Goal: Check status: Check status

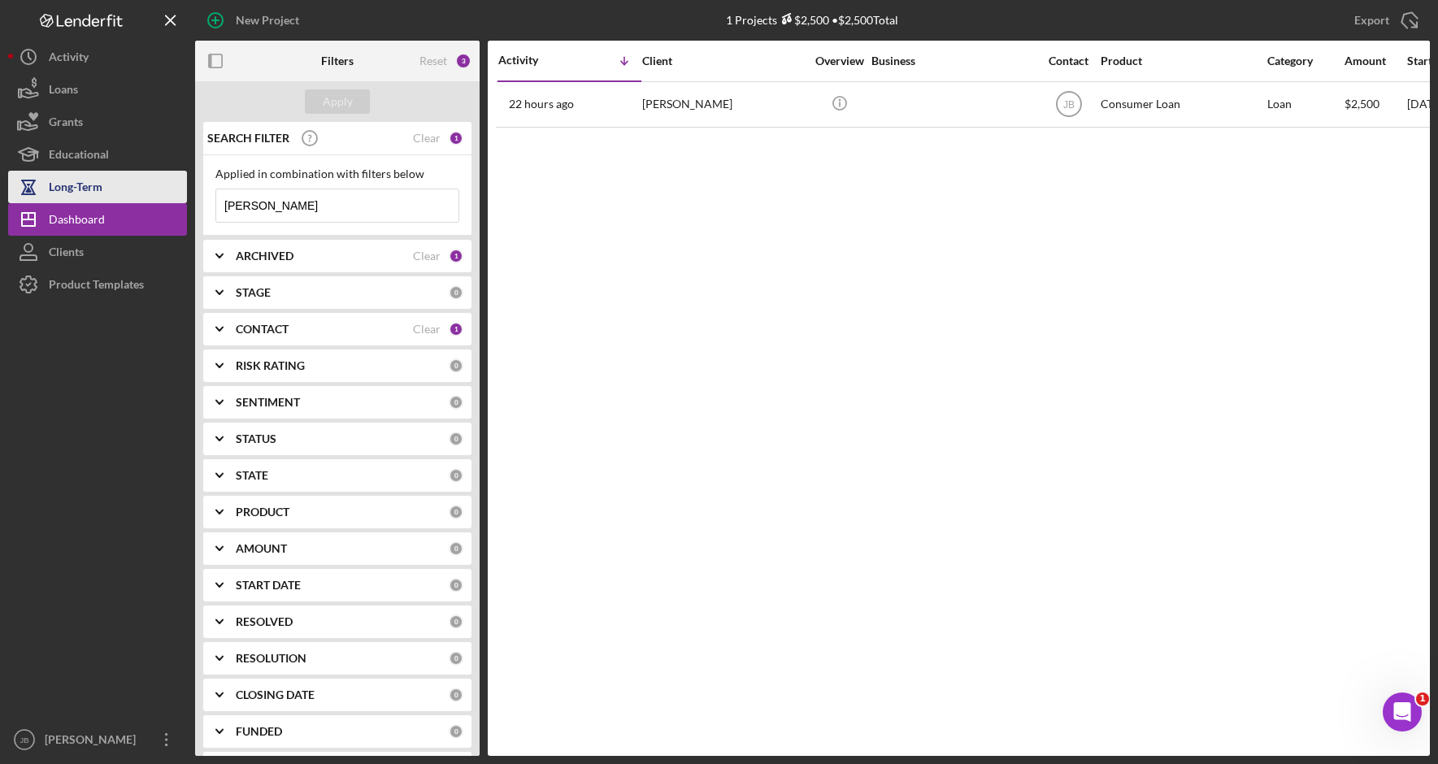
drag, startPoint x: 290, startPoint y: 202, endPoint x: 143, endPoint y: 190, distance: 147.6
click at [143, 190] on div "New Project 1 Projects $2,500 • $2,500 Total Ethan Export Icon/Export Filters R…" at bounding box center [718, 378] width 1421 height 756
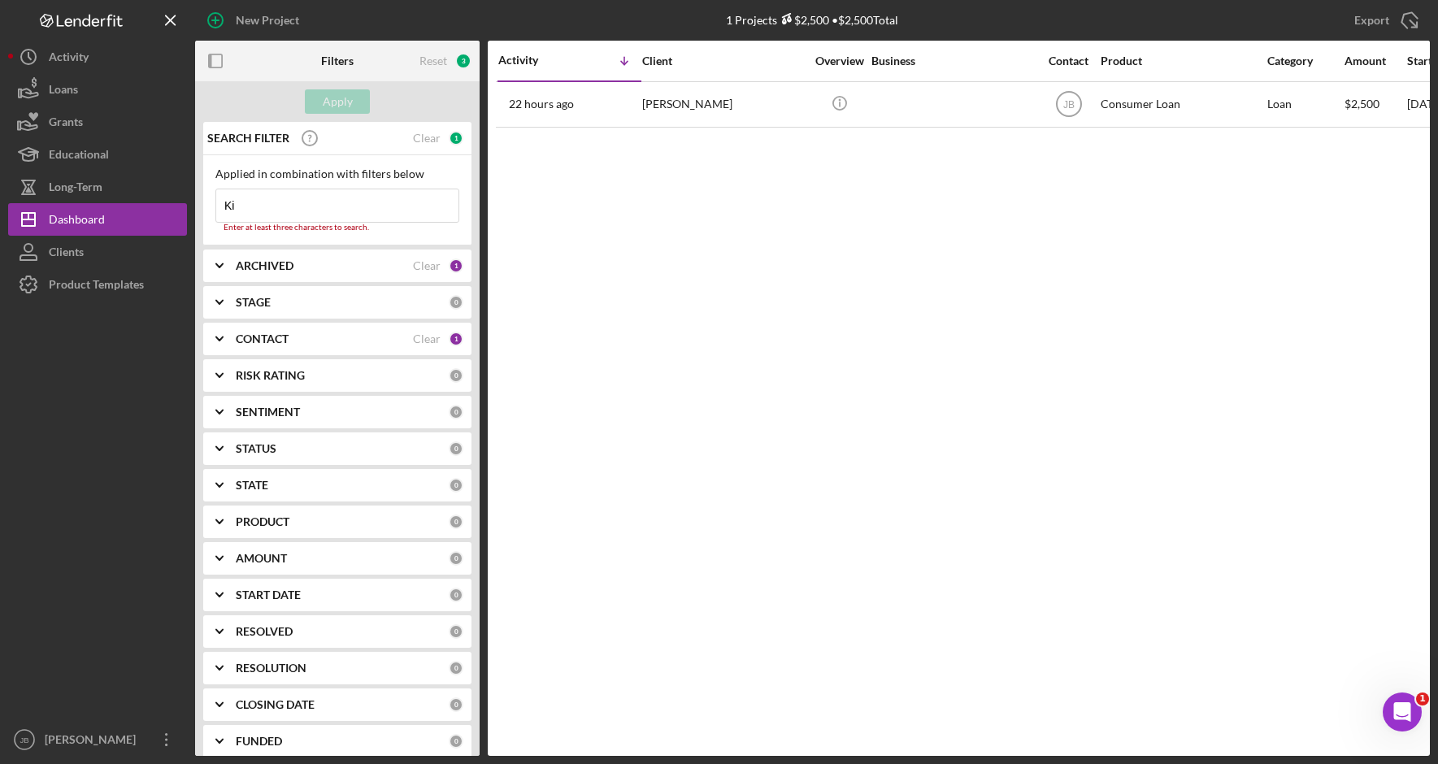
type input "[PERSON_NAME]"
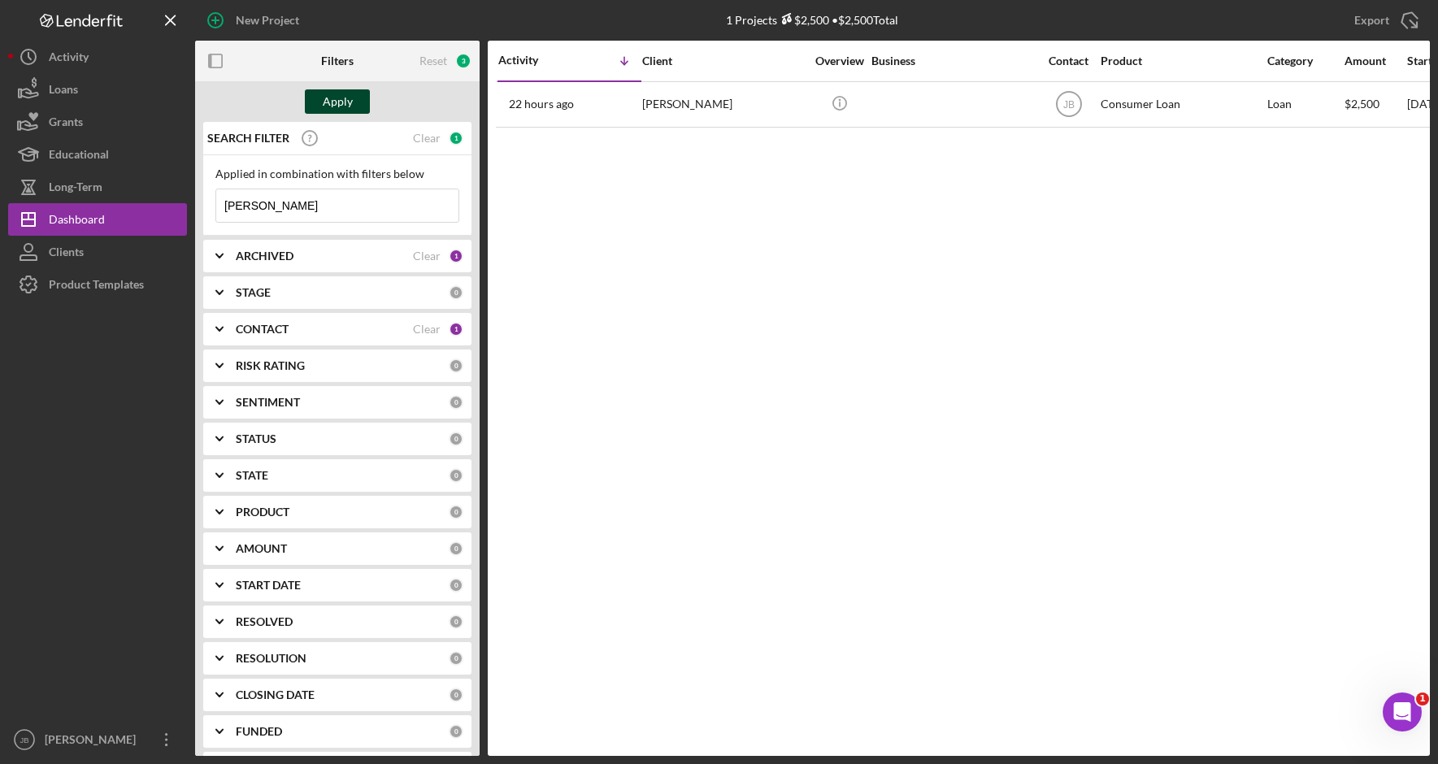
click at [320, 108] on button "Apply" at bounding box center [337, 101] width 65 height 24
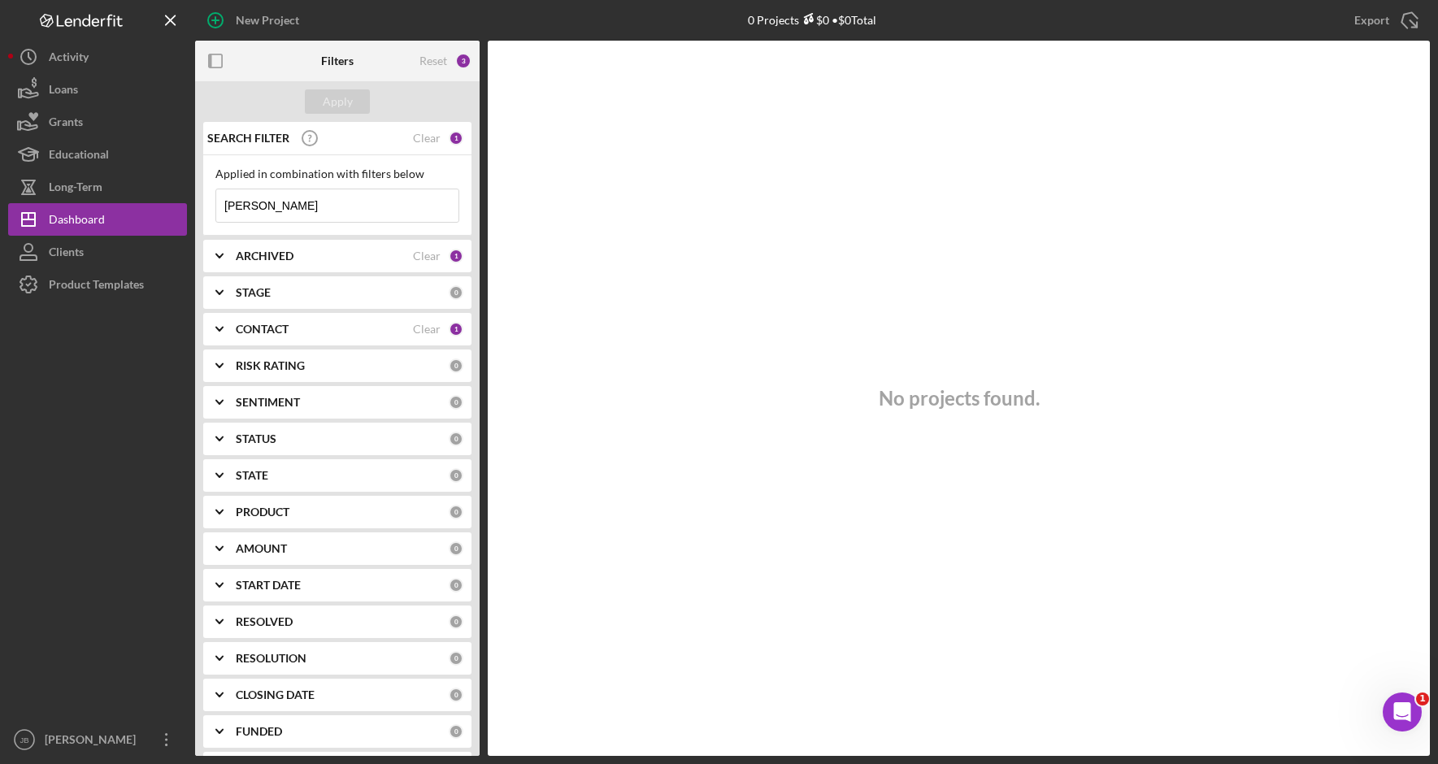
click at [363, 256] on div "ARCHIVED" at bounding box center [324, 256] width 177 height 13
click at [250, 354] on label "Archived" at bounding box center [350, 349] width 218 height 16
click at [232, 354] on input "Archived" at bounding box center [224, 349] width 16 height 16
checkbox input "true"
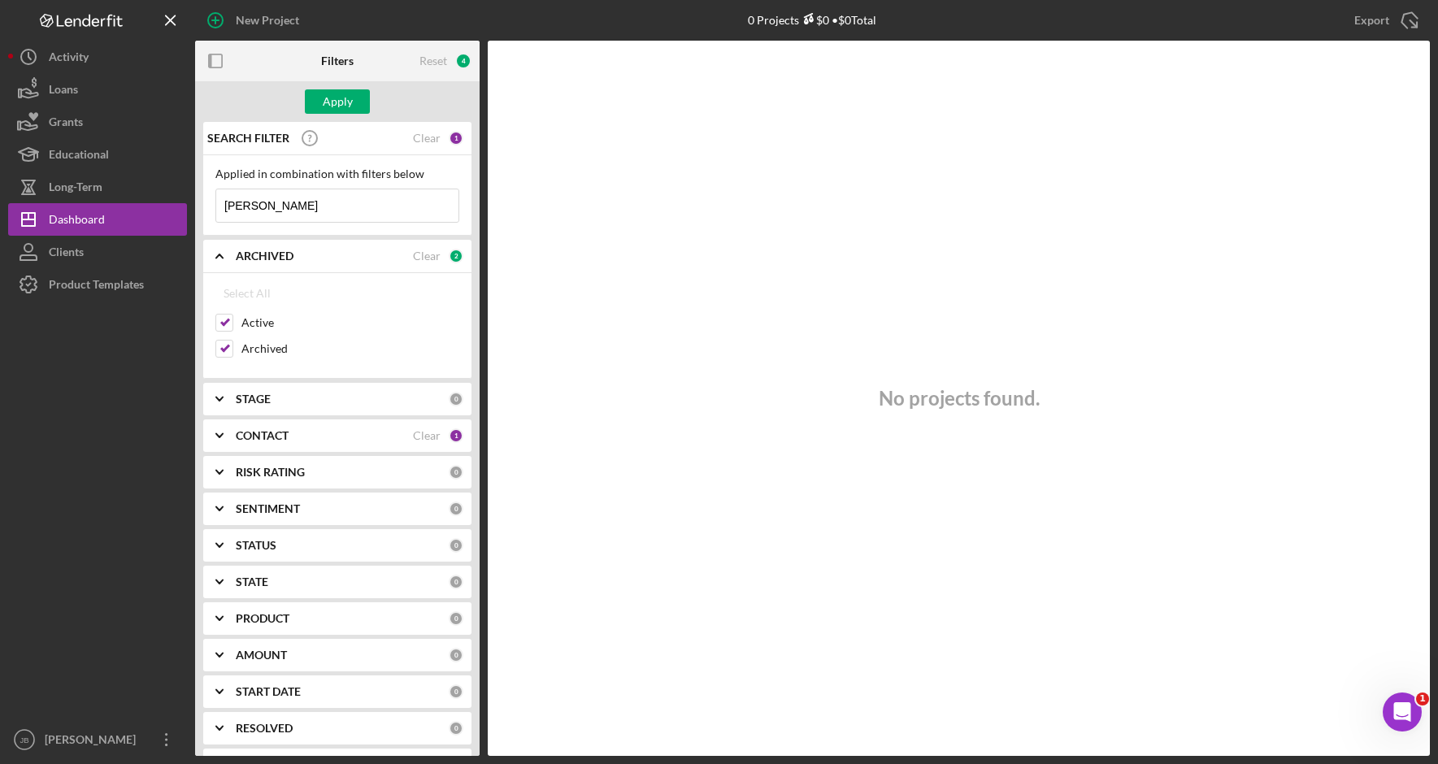
click at [366, 197] on input "[PERSON_NAME]" at bounding box center [337, 205] width 242 height 33
click at [345, 102] on div "Apply" at bounding box center [338, 101] width 30 height 24
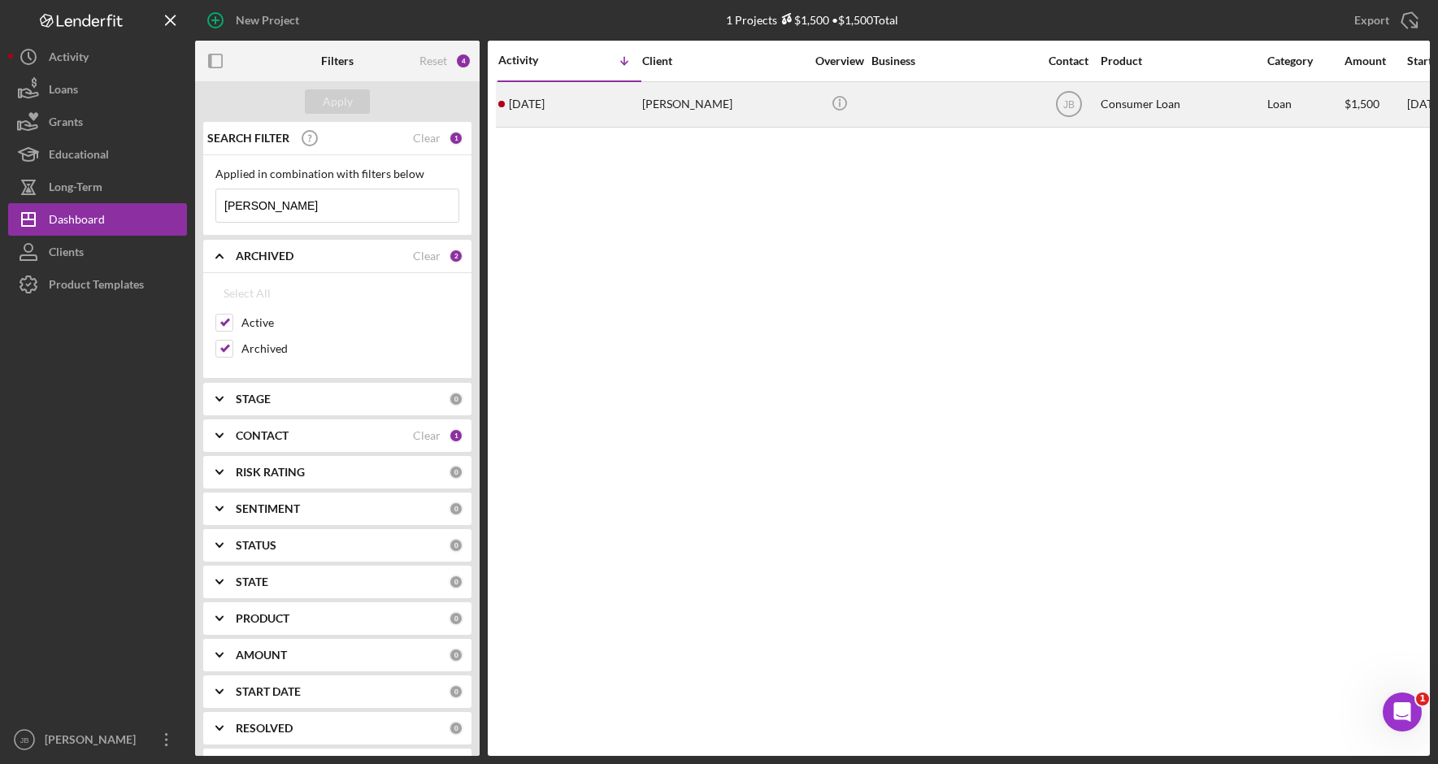
click at [724, 95] on div "[PERSON_NAME]" at bounding box center [723, 104] width 163 height 43
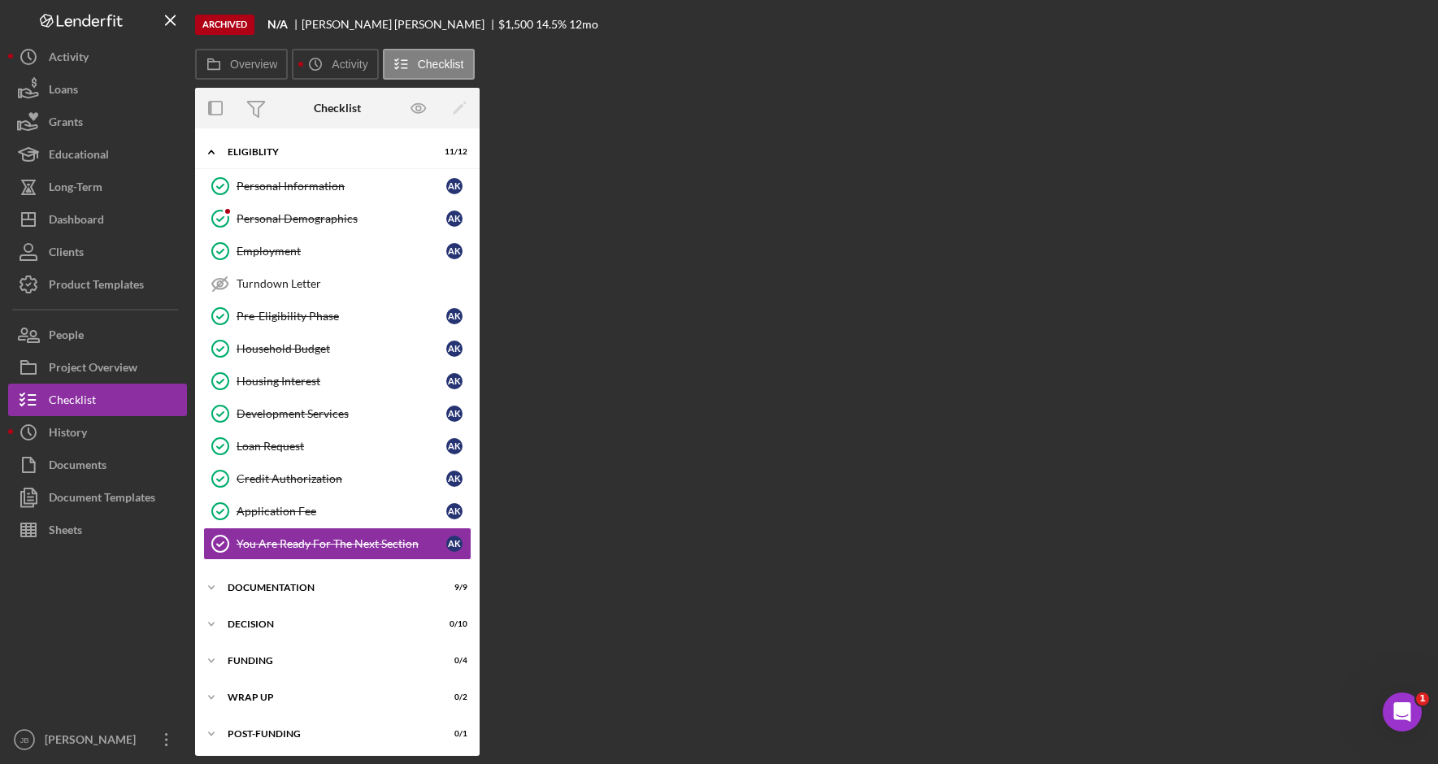
scroll to position [3, 0]
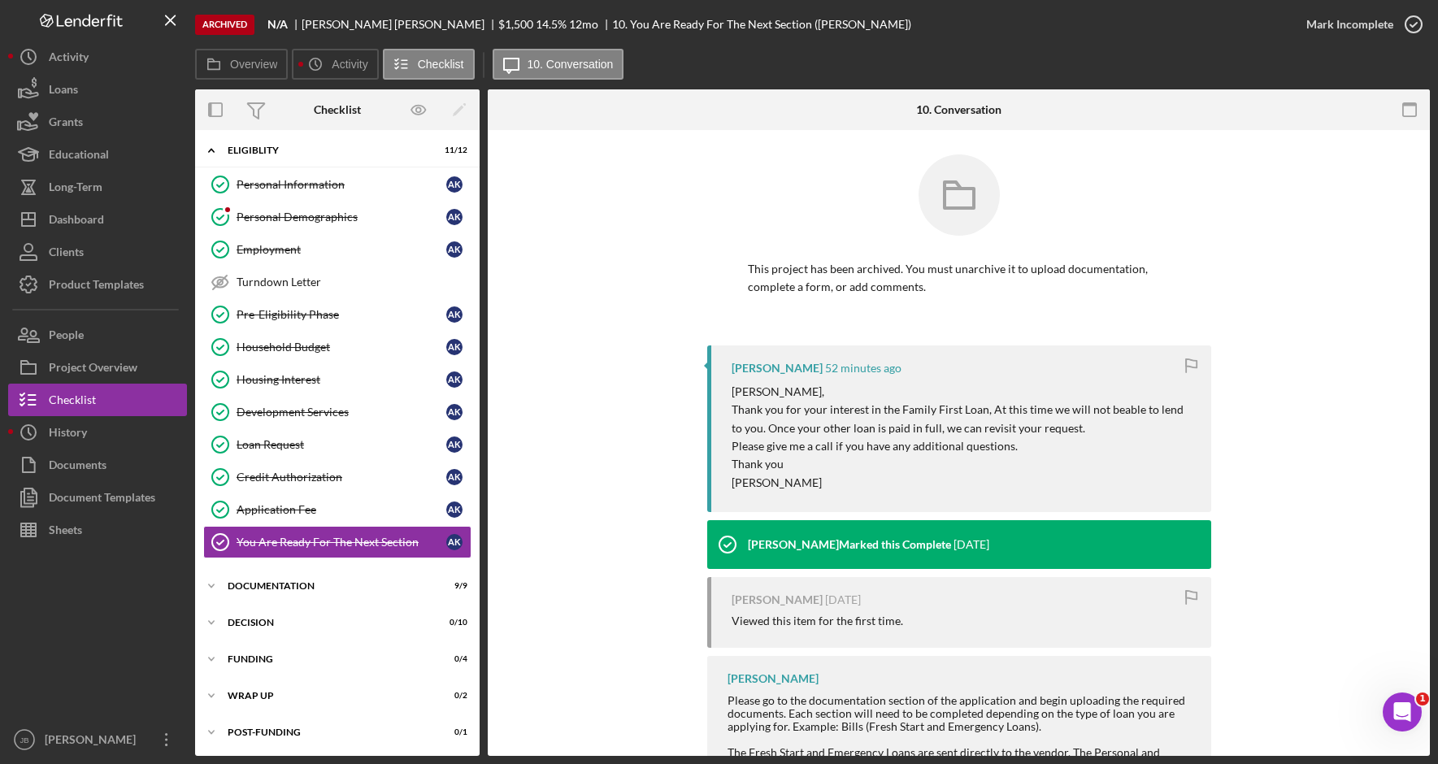
click at [1291, 438] on div "[PERSON_NAME] 52 minutes ago [PERSON_NAME], Thank you for your interest in the …" at bounding box center [958, 579] width 893 height 468
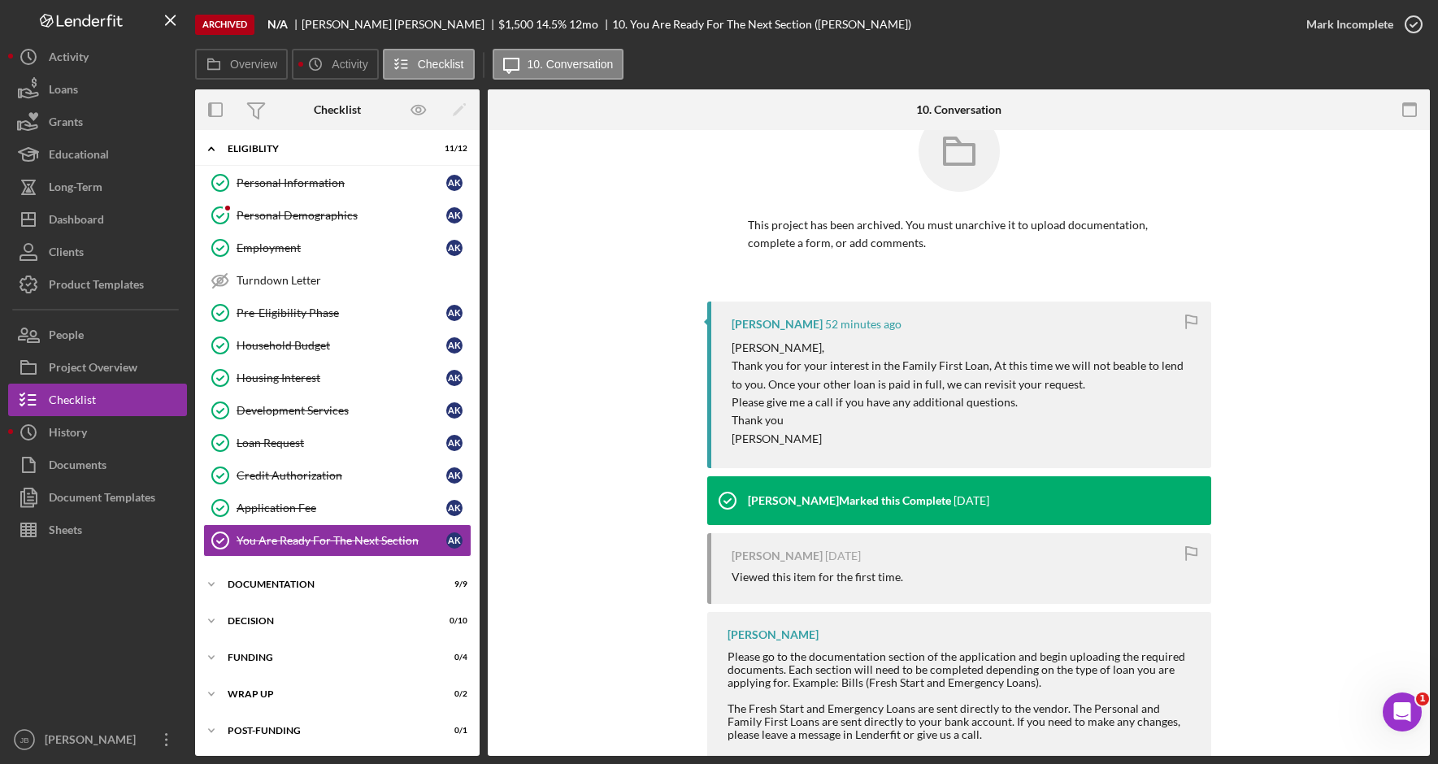
scroll to position [82, 0]
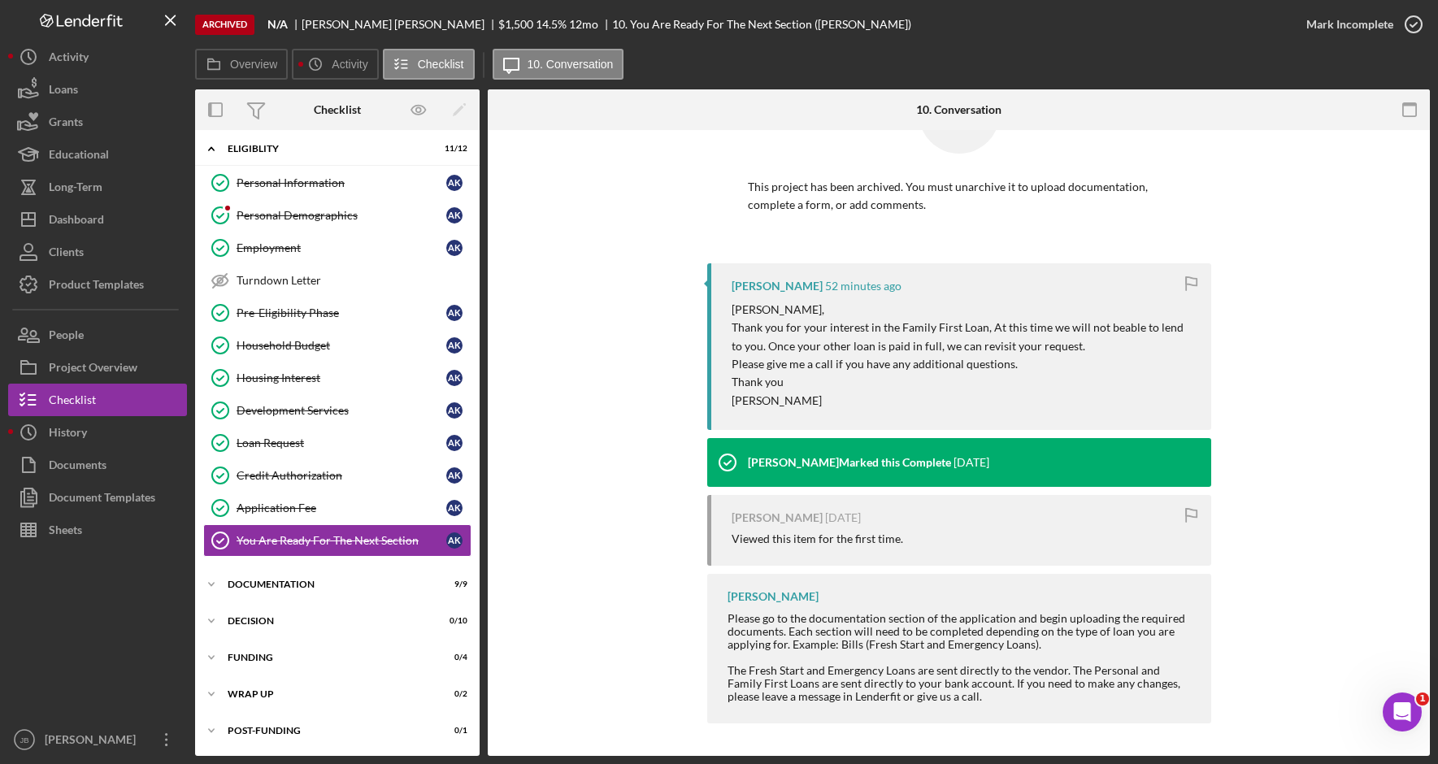
click at [1184, 43] on div "Archived N/A [PERSON_NAME] $1,500 14.5 % 12 mo 10. You Are Ready For The Next S…" at bounding box center [742, 24] width 1095 height 49
click at [589, 116] on div at bounding box center [645, 109] width 314 height 41
click at [673, 661] on div "[PERSON_NAME] 55 minutes ago [PERSON_NAME], Thank you for your interest in the …" at bounding box center [958, 497] width 893 height 468
click at [119, 209] on button "Icon/Dashboard Dashboard" at bounding box center [97, 219] width 179 height 33
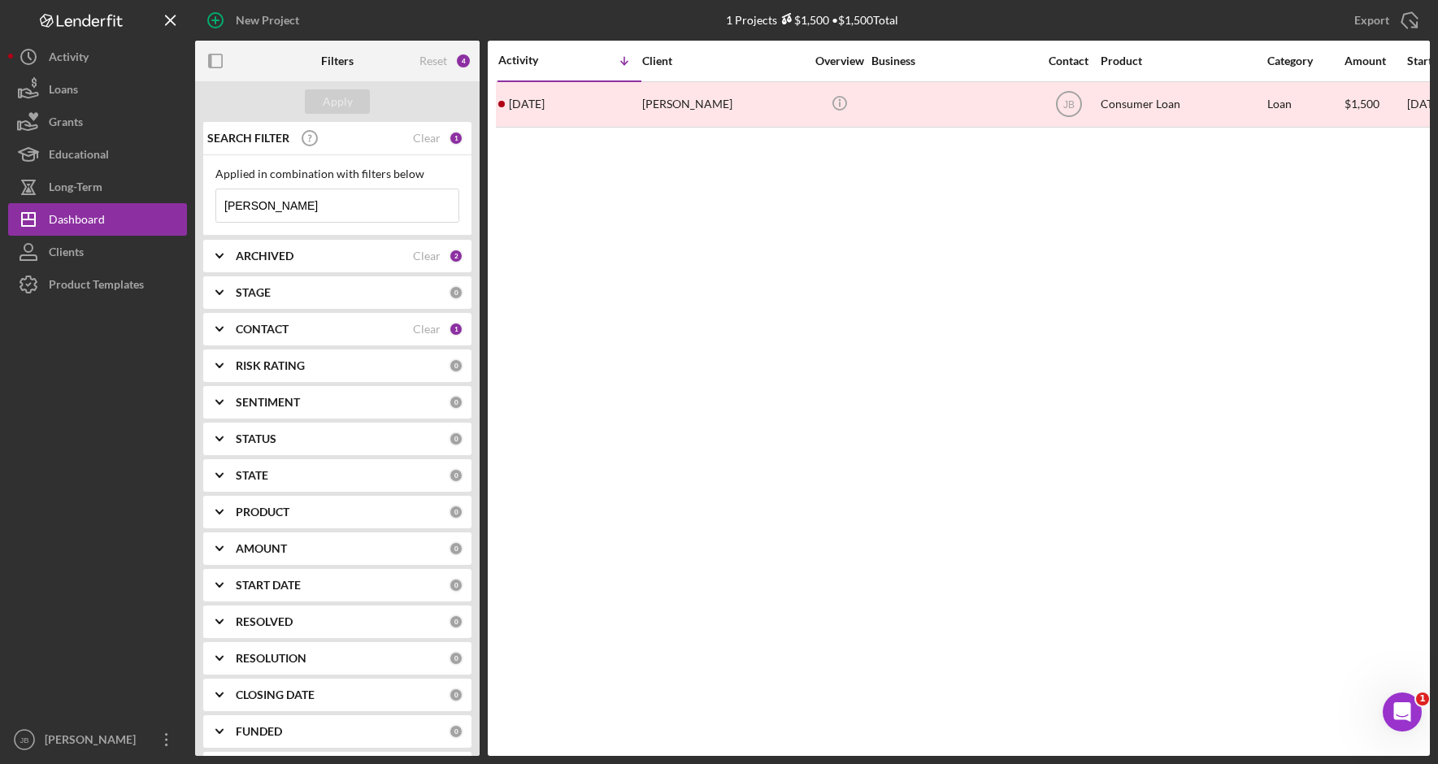
click at [321, 210] on input "[PERSON_NAME]" at bounding box center [337, 205] width 242 height 33
drag, startPoint x: 261, startPoint y: 197, endPoint x: 182, endPoint y: 187, distance: 79.5
click at [180, 181] on div "New Project 1 Projects $1,500 • $1,500 Total [PERSON_NAME] Export Icon/Export F…" at bounding box center [718, 378] width 1421 height 756
click at [666, 284] on div "Activity Icon/Table Sort Arrow Client Overview Business Contact Product Categor…" at bounding box center [959, 398] width 942 height 715
